Goal: Task Accomplishment & Management: Complete application form

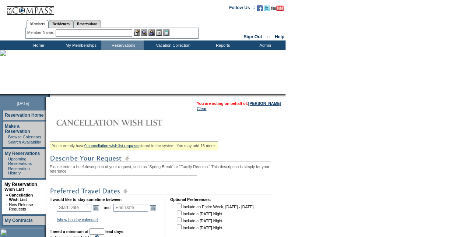
click at [119, 180] on input "text" at bounding box center [123, 179] width 147 height 7
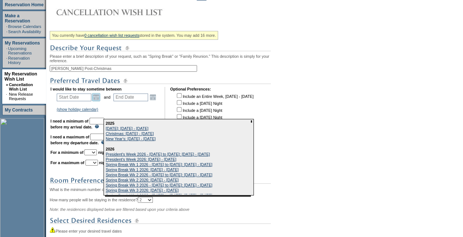
type input "[PERSON_NAME] Post-Christmas"
click at [100, 100] on link "Open the calendar popup." at bounding box center [96, 97] width 8 height 8
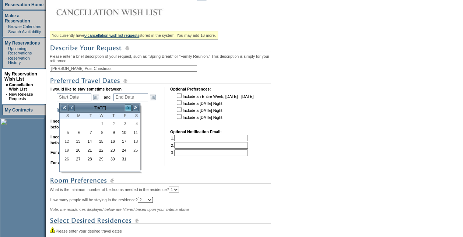
click at [129, 106] on link ">" at bounding box center [128, 107] width 7 height 7
click at [71, 104] on link "<" at bounding box center [71, 107] width 7 height 7
click at [124, 150] on link "26" at bounding box center [123, 150] width 11 height 8
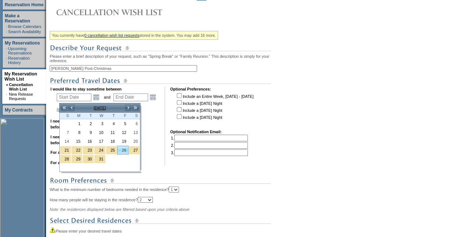
type input "[DATE]"
type input "88"
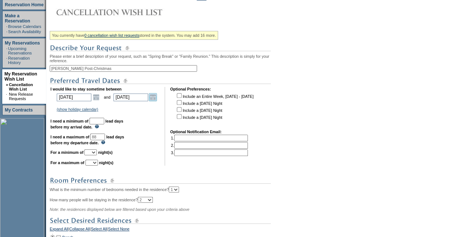
click at [157, 100] on link "Open the calendar popup." at bounding box center [153, 97] width 8 height 8
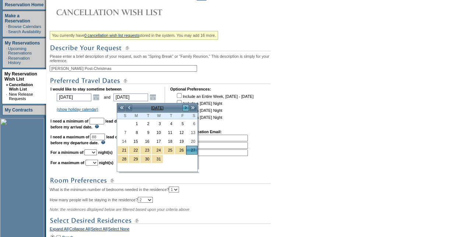
click at [185, 107] on link ">" at bounding box center [185, 107] width 7 height 7
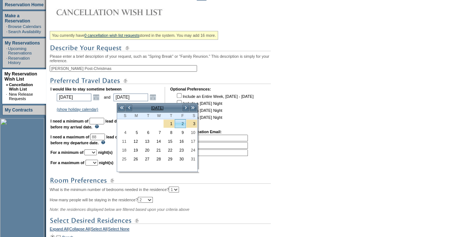
click at [184, 125] on link "2" at bounding box center [180, 124] width 11 height 8
type input "[DATE]"
type input "94"
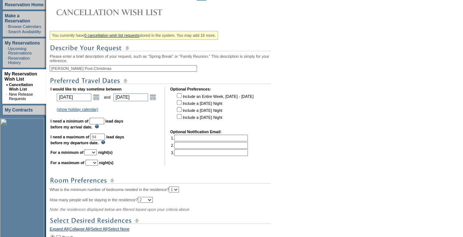
click at [104, 125] on input "text" at bounding box center [97, 121] width 15 height 7
type input "30"
click at [97, 153] on select "1 2 3 4 5 6 7 8 9 10 11 12 13 14" at bounding box center [90, 153] width 13 height 6
select select "7"
click at [93, 153] on select "1 2 3 4 5 6 7 8 9 10 11 12 13 14" at bounding box center [90, 153] width 13 height 6
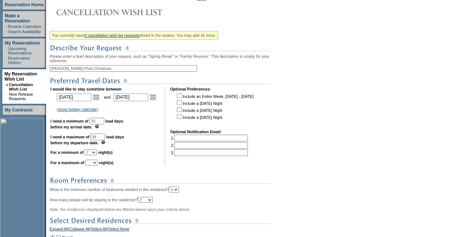
click at [98, 164] on select "1 2 3 4 5 6 7 8 9 10 11 12 13 14" at bounding box center [91, 163] width 13 height 6
select select "7"
click at [94, 164] on select "1 2 3 4 5 6 7 8 9 10 11 12 13 14" at bounding box center [91, 163] width 13 height 6
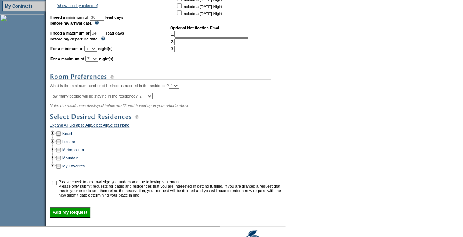
scroll to position [221, 0]
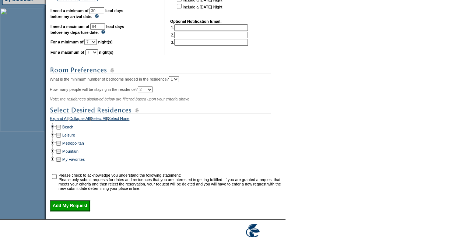
click at [55, 130] on td at bounding box center [53, 127] width 6 height 8
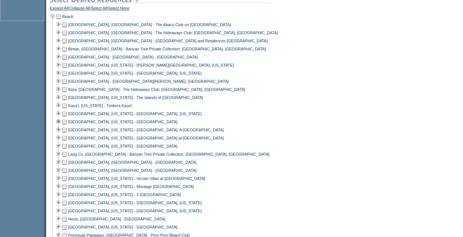
scroll to position [368, 0]
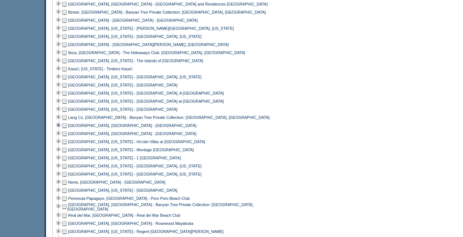
click at [60, 130] on td at bounding box center [59, 126] width 6 height 8
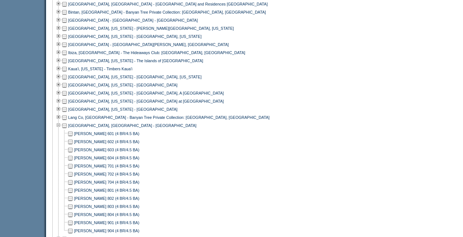
click at [60, 130] on td at bounding box center [59, 126] width 6 height 8
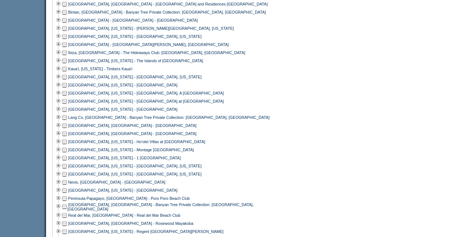
click at [65, 129] on td at bounding box center [65, 126] width 6 height 8
click at [62, 138] on td at bounding box center [59, 134] width 6 height 8
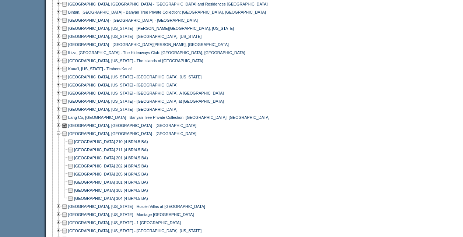
click at [62, 138] on td at bounding box center [59, 134] width 6 height 8
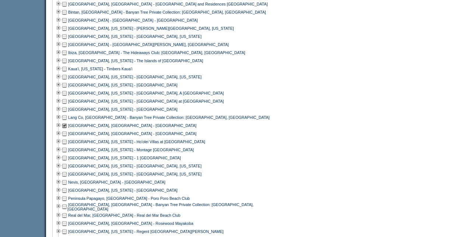
click at [66, 138] on td at bounding box center [65, 134] width 6 height 8
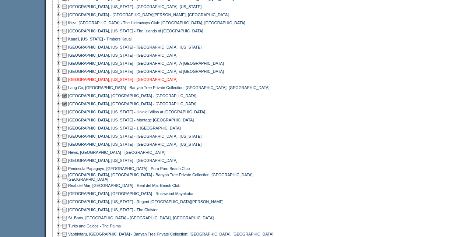
scroll to position [405, 0]
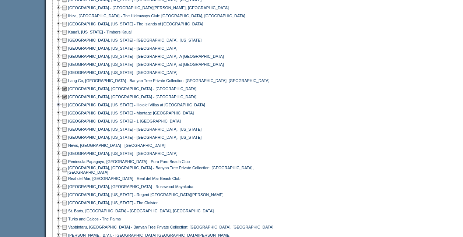
click at [61, 108] on td at bounding box center [59, 105] width 6 height 8
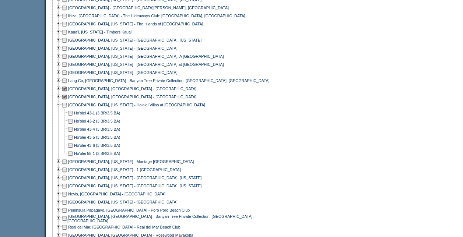
click at [66, 108] on td at bounding box center [65, 105] width 6 height 8
click at [61, 109] on td at bounding box center [59, 105] width 6 height 8
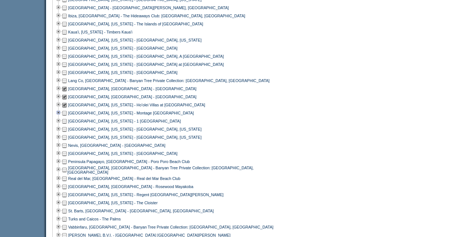
click at [61, 117] on td at bounding box center [59, 113] width 6 height 8
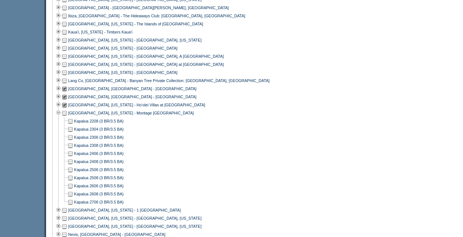
click at [66, 116] on td at bounding box center [65, 113] width 6 height 8
click at [62, 116] on td at bounding box center [59, 113] width 6 height 8
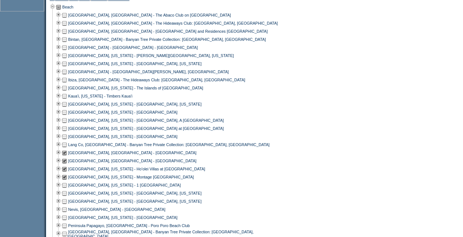
scroll to position [332, 0]
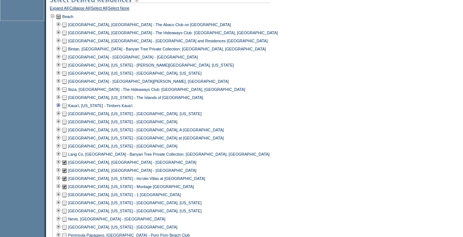
click at [62, 110] on td at bounding box center [59, 106] width 6 height 8
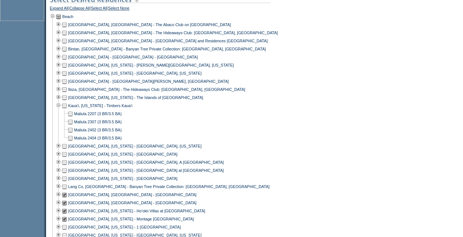
click at [67, 109] on td at bounding box center [65, 106] width 6 height 8
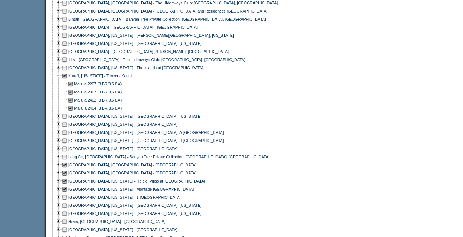
scroll to position [368, 0]
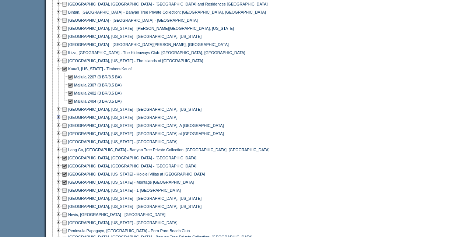
click at [61, 122] on td at bounding box center [59, 117] width 6 height 8
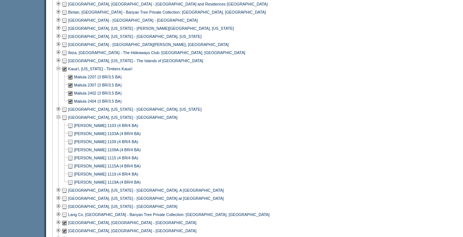
click at [66, 122] on td at bounding box center [65, 117] width 6 height 8
click at [61, 120] on td at bounding box center [59, 117] width 6 height 8
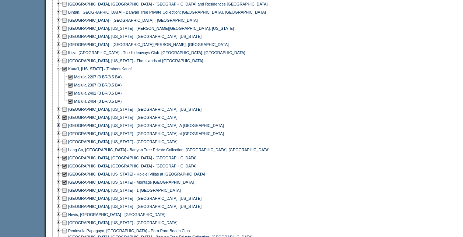
click at [62, 130] on td at bounding box center [59, 126] width 6 height 8
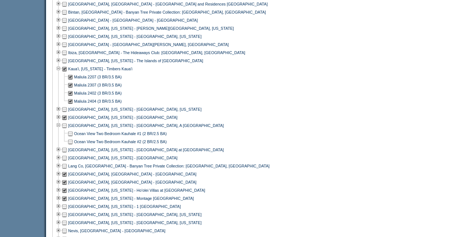
click at [62, 130] on td at bounding box center [59, 126] width 6 height 8
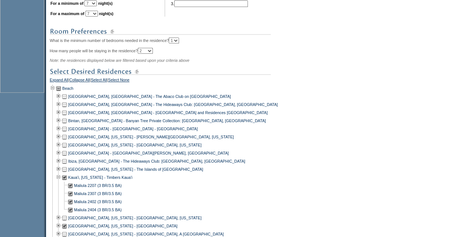
scroll to position [258, 0]
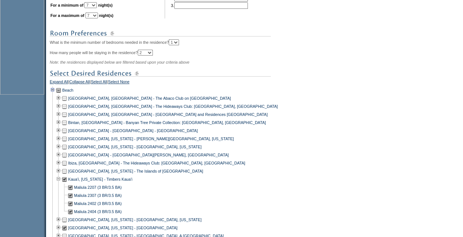
click at [55, 94] on td at bounding box center [53, 90] width 6 height 8
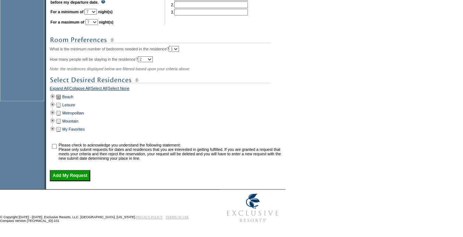
scroll to position [258, 0]
click at [56, 102] on td at bounding box center [53, 105] width 6 height 8
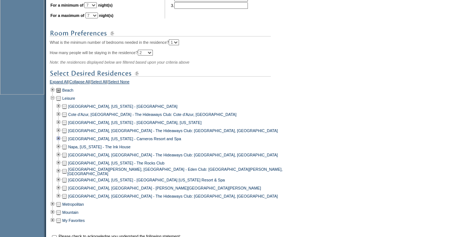
click at [62, 143] on td at bounding box center [59, 139] width 6 height 8
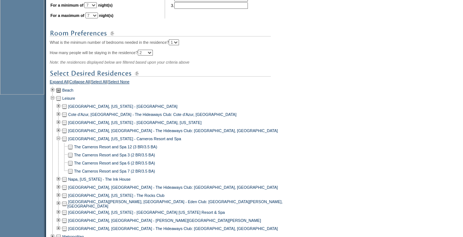
click at [67, 143] on td at bounding box center [65, 139] width 6 height 8
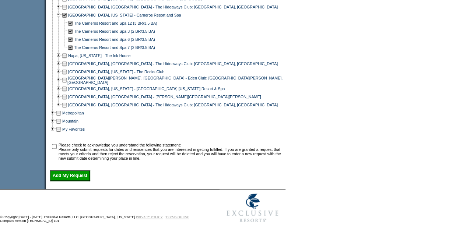
click at [57, 145] on input "checkbox" at bounding box center [54, 146] width 5 height 5
checkbox input "true"
click at [76, 174] on input "Add My Request" at bounding box center [70, 175] width 41 height 11
